Goal: Information Seeking & Learning: Learn about a topic

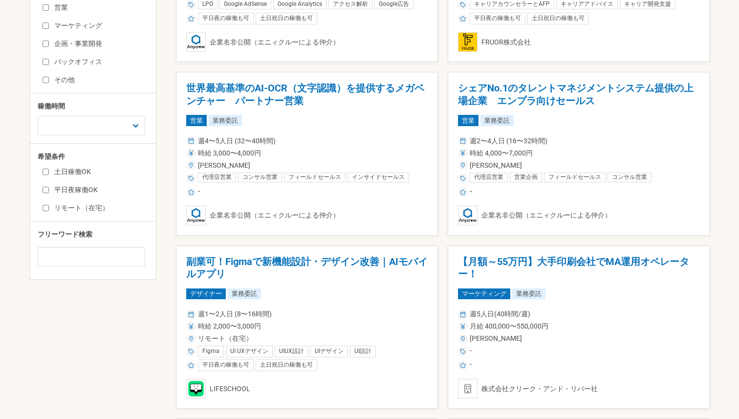
scroll to position [393, 0]
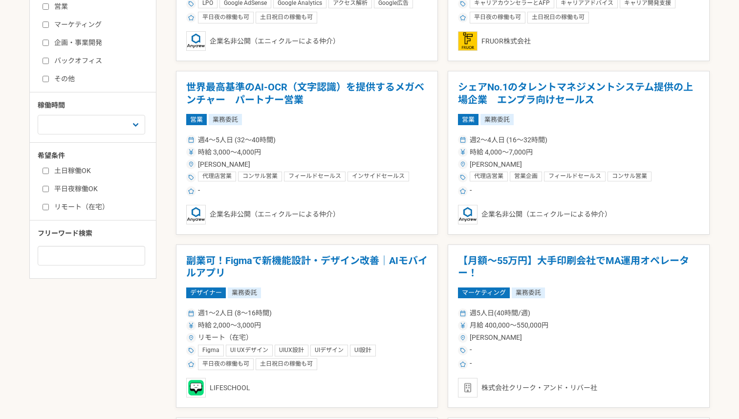
click at [43, 169] on input "土日稼働OK" at bounding box center [46, 171] width 6 height 6
checkbox input "true"
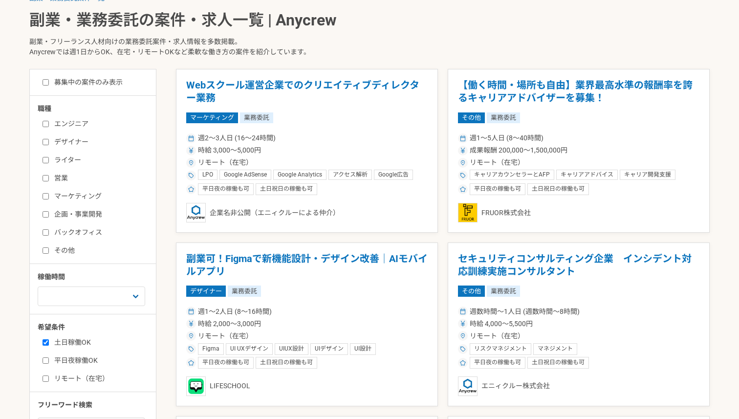
scroll to position [221, 0]
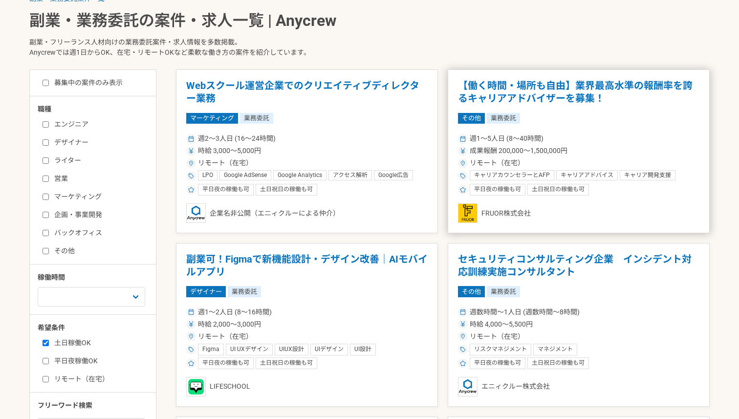
click at [549, 101] on h1 "【働く時間・場所も自由】業界最高水準の報酬率を誇るキャリアアドバイザーを募集！" at bounding box center [578, 92] width 241 height 25
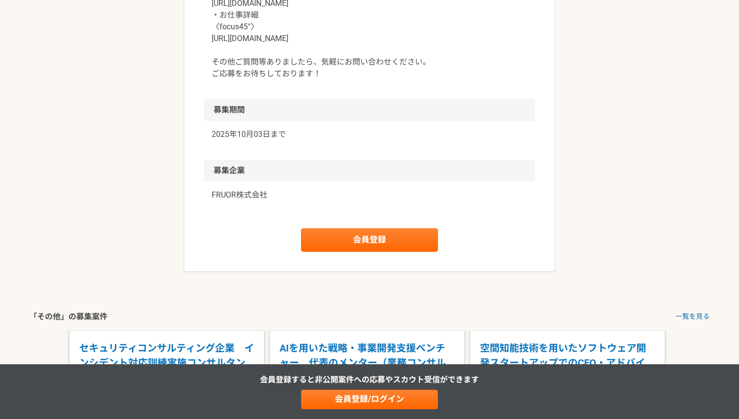
scroll to position [1182, 0]
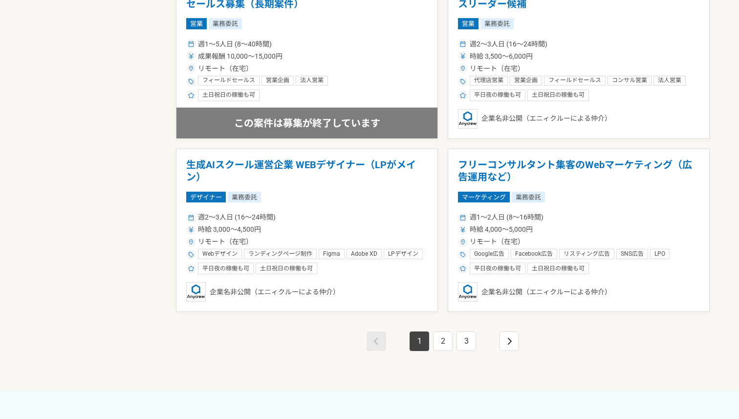
scroll to position [1702, 0]
click at [443, 342] on link "2" at bounding box center [443, 341] width 20 height 20
